Goal: Task Accomplishment & Management: Use online tool/utility

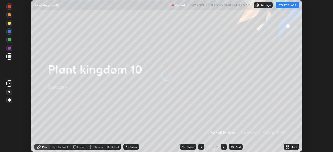
scroll to position [152, 333]
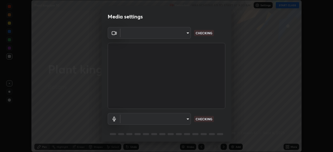
click at [172, 37] on body "Erase all Plant kingdom 10 Recording WAS SCHEDULED TO START AT 9:30 AM Settings…" at bounding box center [166, 76] width 333 height 152
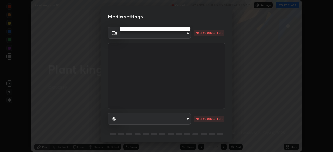
type input "05730faa116fe893cb3bfff37bc48e03cda79a540a9a2906e08a5a6a13fc8772"
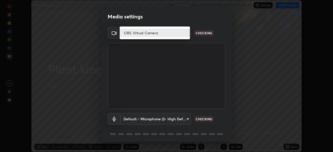
click at [169, 34] on li "OBS Virtual Camera" at bounding box center [155, 33] width 70 height 9
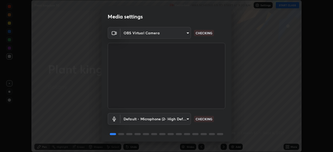
scroll to position [18, 0]
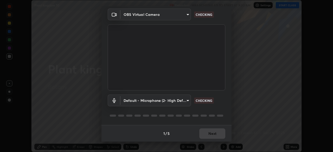
click at [173, 95] on body "Erase all Plant kingdom 10 Recording WAS SCHEDULED TO START AT 9:30 AM Settings…" at bounding box center [166, 76] width 333 height 152
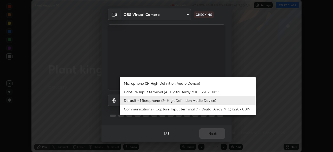
click at [178, 82] on li "Microphone (2- High Definition Audio Device)" at bounding box center [188, 83] width 136 height 9
type input "6f8f5a1267a745d66c66f0d583e94eb6ebd6a1f95b6808f0f32eb4b6e3dea08a"
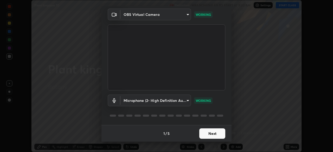
click at [211, 133] on button "Next" at bounding box center [212, 134] width 26 height 10
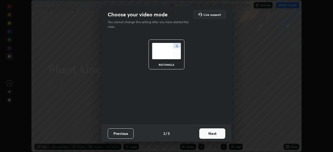
scroll to position [0, 0]
click at [214, 132] on button "Next" at bounding box center [212, 134] width 26 height 10
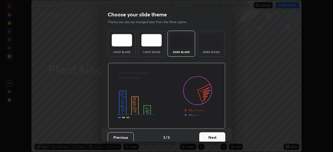
click at [217, 135] on button "Next" at bounding box center [212, 137] width 26 height 10
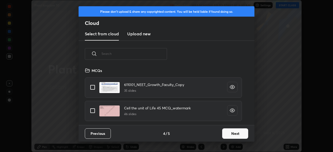
scroll to position [58, 167]
click at [156, 55] on input "text" at bounding box center [134, 54] width 66 height 22
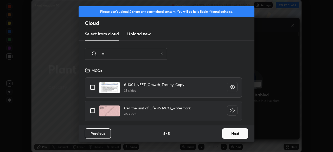
scroll to position [106, 92]
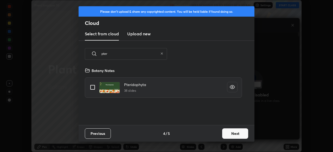
type input "pter"
click at [92, 86] on input "grid" at bounding box center [92, 87] width 11 height 11
checkbox input "true"
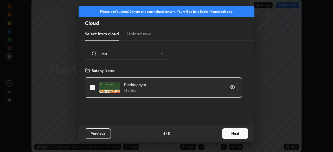
click at [231, 134] on button "Next" at bounding box center [235, 134] width 26 height 10
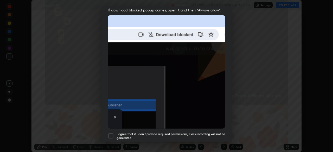
scroll to position [125, 0]
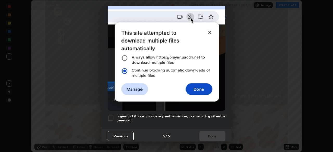
click at [111, 115] on div at bounding box center [111, 118] width 6 height 6
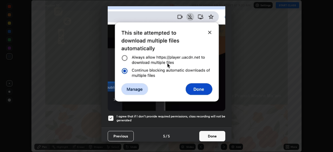
click at [214, 132] on button "Done" at bounding box center [212, 136] width 26 height 10
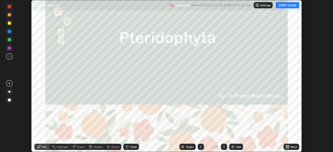
click at [285, 5] on button "START CLASS" at bounding box center [287, 5] width 23 height 6
click at [217, 146] on div "40" at bounding box center [217, 147] width 4 height 5
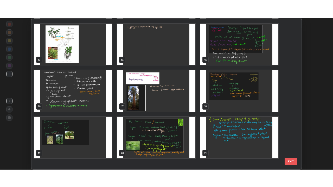
scroll to position [153, 0]
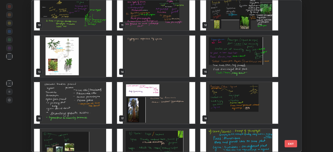
click at [255, 118] on div "7 8 9 10 11 12 13 14 15 16 17 18 19 20 21" at bounding box center [161, 76] width 261 height 152
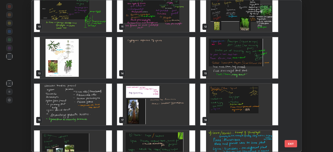
click at [258, 111] on img "grid" at bounding box center [239, 105] width 78 height 42
click at [248, 110] on img "grid" at bounding box center [239, 105] width 78 height 42
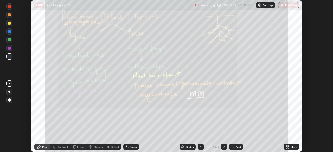
click at [224, 146] on icon at bounding box center [224, 147] width 4 height 4
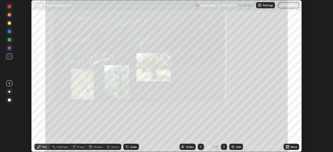
click at [224, 147] on icon at bounding box center [224, 147] width 4 height 4
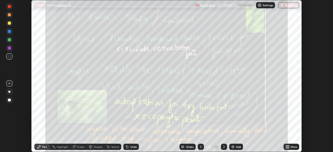
click at [292, 142] on div "More" at bounding box center [292, 147] width 16 height 10
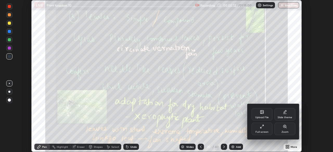
click at [266, 133] on div "Full screen" at bounding box center [262, 132] width 13 height 3
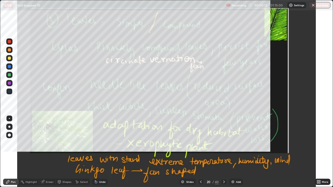
scroll to position [187, 333]
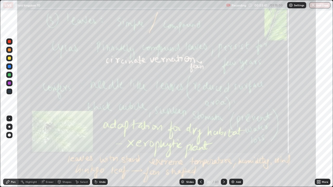
click at [201, 152] on icon at bounding box center [201, 182] width 4 height 4
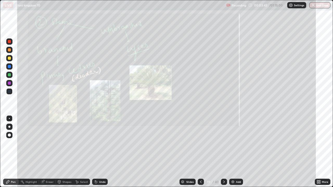
click at [222, 152] on div at bounding box center [224, 182] width 6 height 10
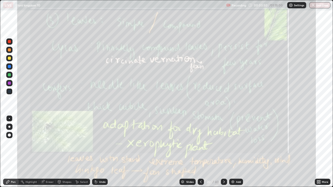
click at [11, 53] on div at bounding box center [9, 50] width 6 height 6
click at [237, 152] on div "Add" at bounding box center [238, 182] width 5 height 3
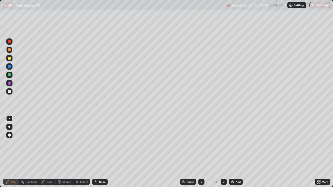
click at [201, 152] on icon at bounding box center [201, 182] width 4 height 4
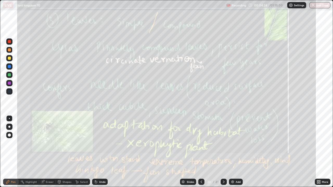
click at [224, 152] on icon at bounding box center [224, 182] width 4 height 4
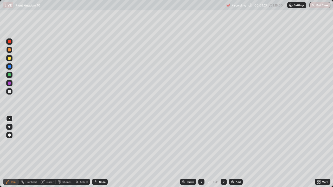
click at [199, 152] on div at bounding box center [201, 182] width 6 height 10
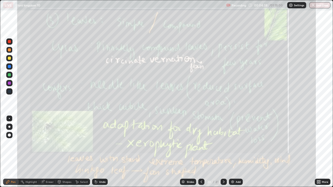
click at [226, 152] on div at bounding box center [224, 182] width 6 height 10
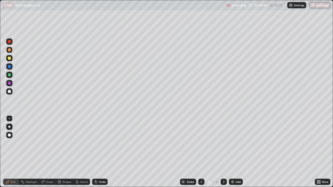
click at [201, 152] on icon at bounding box center [202, 182] width 2 height 3
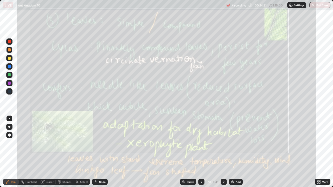
click at [216, 152] on div "41" at bounding box center [216, 182] width 3 height 5
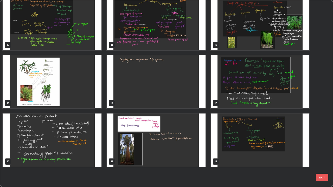
scroll to position [122, 0]
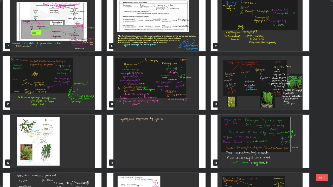
click at [246, 144] on img "grid" at bounding box center [260, 141] width 99 height 53
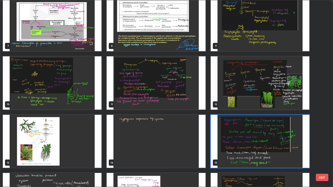
click at [247, 143] on img "grid" at bounding box center [260, 141] width 99 height 53
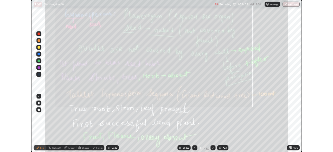
scroll to position [0, 0]
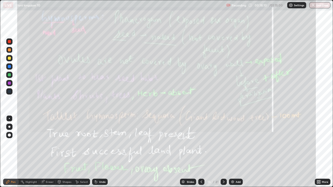
click at [224, 152] on div at bounding box center [224, 182] width 6 height 6
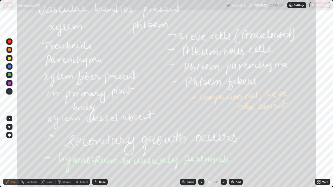
click at [223, 152] on icon at bounding box center [224, 182] width 4 height 4
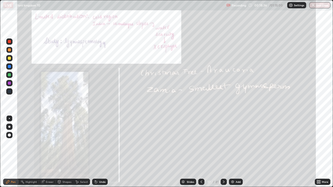
click at [224, 152] on icon at bounding box center [224, 182] width 2 height 3
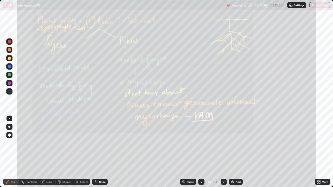
click at [223, 152] on icon at bounding box center [224, 182] width 4 height 4
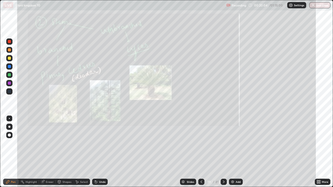
click at [222, 152] on div at bounding box center [224, 182] width 6 height 6
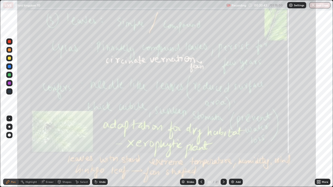
click at [223, 152] on icon at bounding box center [224, 182] width 4 height 4
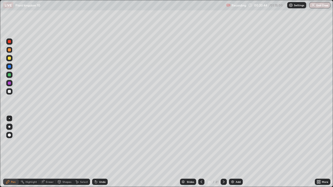
click at [222, 152] on icon at bounding box center [224, 182] width 4 height 4
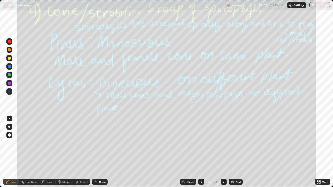
click at [320, 152] on icon at bounding box center [319, 182] width 1 height 1
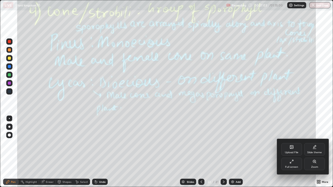
click at [292, 152] on div "Full screen" at bounding box center [291, 167] width 13 height 3
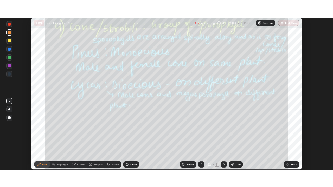
scroll to position [25867, 25686]
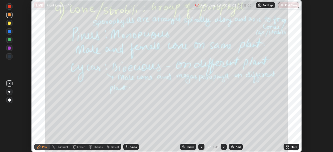
click at [294, 149] on div "More" at bounding box center [292, 147] width 16 height 6
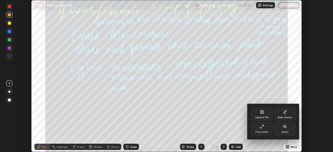
click at [263, 135] on div "Full screen" at bounding box center [262, 129] width 21 height 12
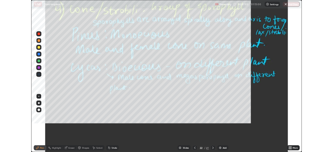
scroll to position [187, 333]
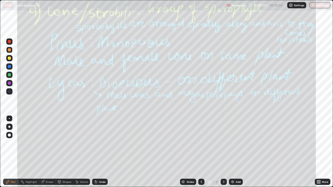
click at [222, 152] on div at bounding box center [224, 182] width 6 height 10
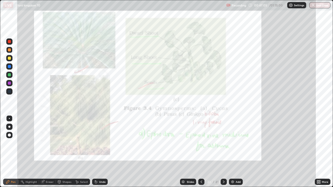
click at [223, 152] on icon at bounding box center [224, 182] width 4 height 4
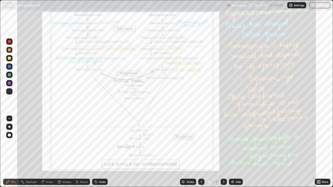
click at [200, 152] on icon at bounding box center [201, 182] width 4 height 4
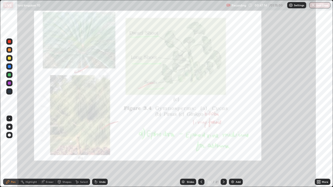
click at [200, 152] on icon at bounding box center [201, 182] width 4 height 4
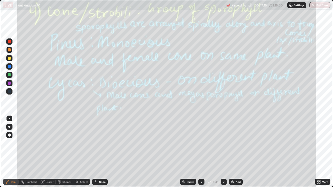
click at [201, 152] on icon at bounding box center [201, 182] width 4 height 4
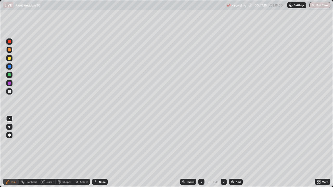
click at [201, 152] on icon at bounding box center [201, 182] width 4 height 4
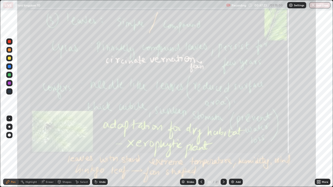
click at [223, 152] on icon at bounding box center [224, 182] width 2 height 3
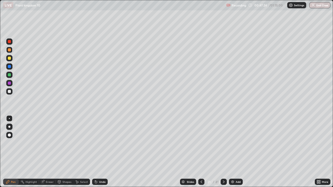
click at [223, 152] on icon at bounding box center [224, 182] width 4 height 4
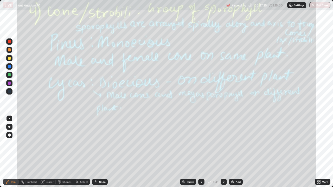
click at [223, 152] on div at bounding box center [224, 182] width 6 height 6
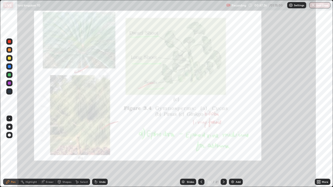
click at [222, 152] on div at bounding box center [224, 182] width 6 height 10
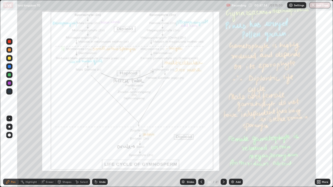
click at [320, 152] on icon at bounding box center [319, 181] width 1 height 1
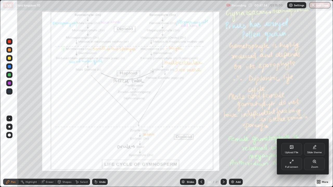
click at [315, 152] on icon at bounding box center [314, 161] width 3 height 3
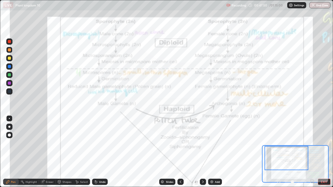
click at [329, 152] on button "EXIT" at bounding box center [324, 182] width 12 height 6
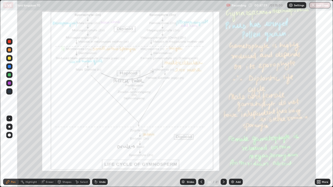
click at [320, 152] on div "More" at bounding box center [323, 182] width 16 height 6
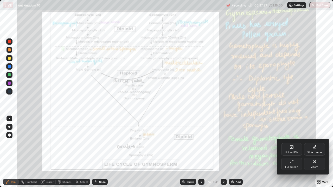
click at [310, 152] on div "Zoom" at bounding box center [314, 164] width 21 height 12
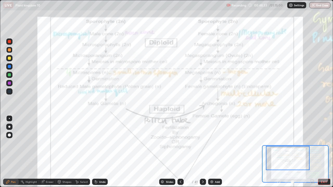
click at [11, 67] on div at bounding box center [9, 66] width 6 height 6
click at [327, 152] on button "EXIT" at bounding box center [324, 182] width 12 height 6
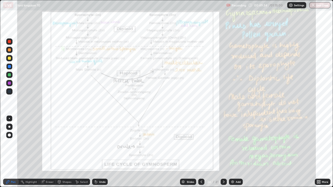
click at [201, 152] on icon at bounding box center [201, 182] width 4 height 4
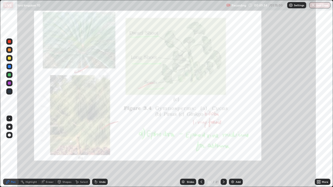
click at [201, 152] on icon at bounding box center [201, 182] width 4 height 4
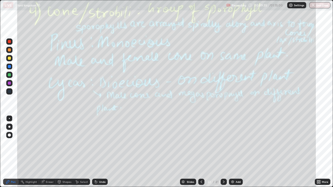
click at [200, 152] on icon at bounding box center [201, 182] width 4 height 4
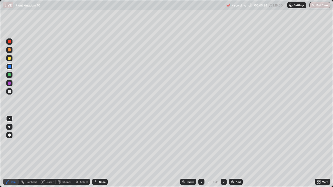
click at [201, 152] on icon at bounding box center [202, 182] width 2 height 3
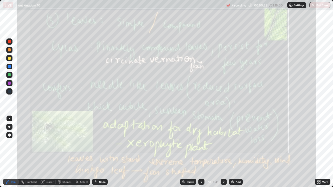
click at [225, 152] on div at bounding box center [224, 182] width 6 height 6
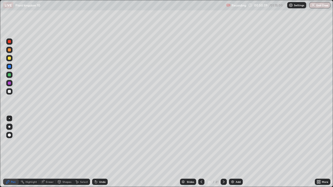
click at [223, 152] on div at bounding box center [224, 182] width 6 height 6
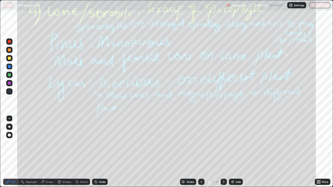
click at [54, 152] on div "Eraser" at bounding box center [47, 182] width 17 height 6
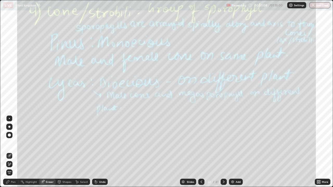
click at [9, 152] on span "Erase all" at bounding box center [10, 172] width 6 height 3
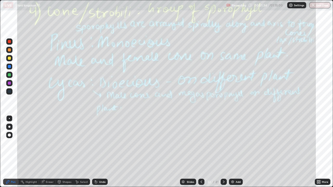
click at [223, 152] on icon at bounding box center [224, 182] width 4 height 4
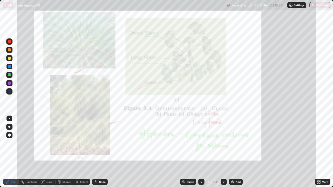
click at [223, 152] on div at bounding box center [224, 182] width 6 height 6
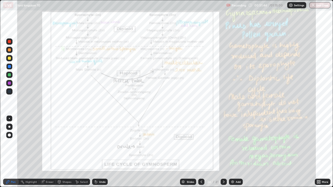
click at [326, 152] on div "More" at bounding box center [323, 182] width 16 height 6
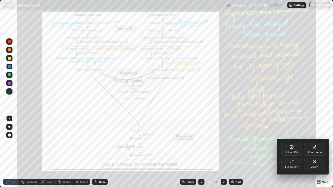
click at [316, 152] on div "Zoom" at bounding box center [314, 164] width 21 height 12
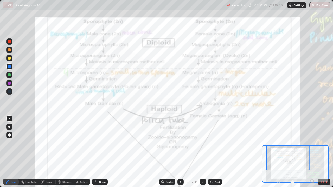
click at [11, 127] on div at bounding box center [9, 127] width 6 height 6
click at [0, 147] on div "Setting up your live class" at bounding box center [166, 93] width 333 height 187
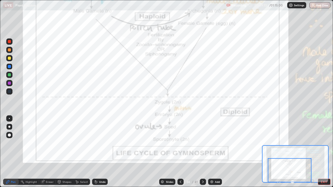
click at [328, 152] on button "EXIT" at bounding box center [324, 182] width 12 height 6
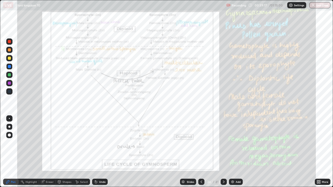
click at [325, 152] on div "More" at bounding box center [325, 182] width 7 height 3
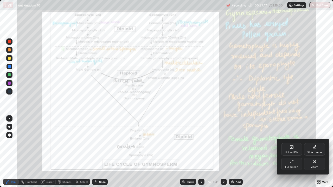
click at [315, 152] on div "Zoom" at bounding box center [314, 164] width 21 height 12
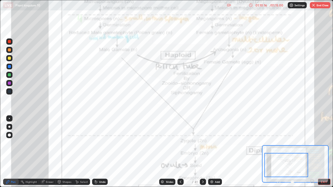
click at [323, 7] on button "End Class" at bounding box center [320, 5] width 21 height 6
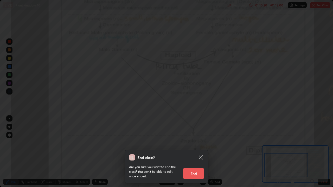
click at [194, 152] on button "End" at bounding box center [193, 174] width 21 height 10
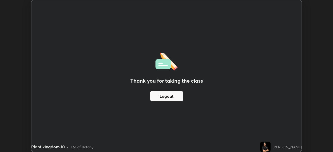
scroll to position [25867, 25686]
